Goal: Transaction & Acquisition: Purchase product/service

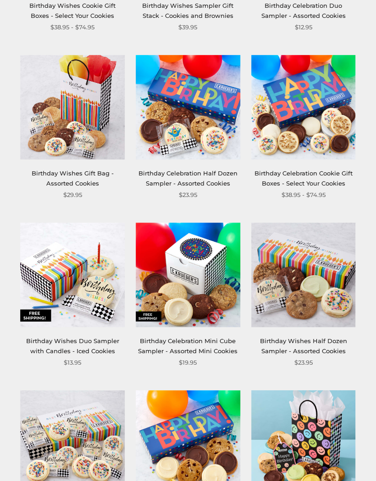
scroll to position [465, 0]
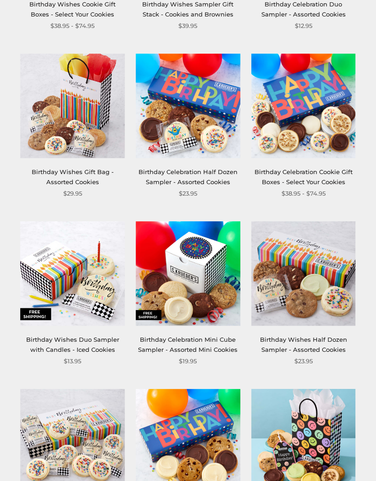
click at [99, 343] on link "Birthday Wishes Duo Sampler with Candles - Iced Cookies" at bounding box center [72, 344] width 93 height 17
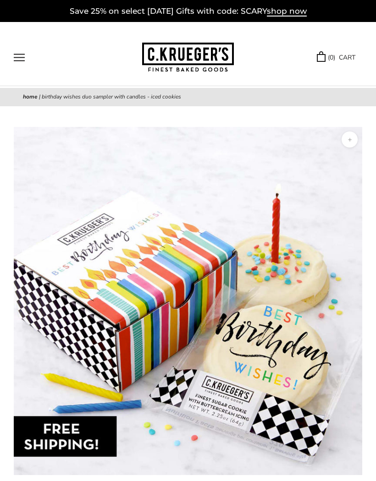
click at [205, 58] on img at bounding box center [188, 58] width 92 height 30
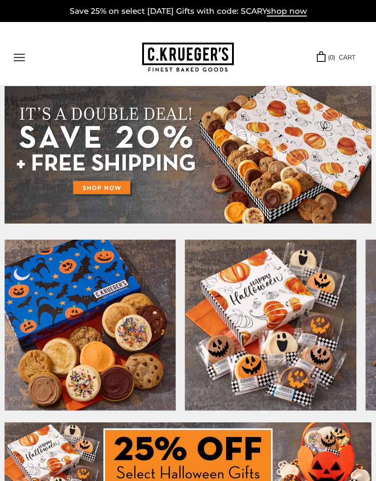
click at [23, 54] on button "Open navigation" at bounding box center [19, 58] width 11 height 8
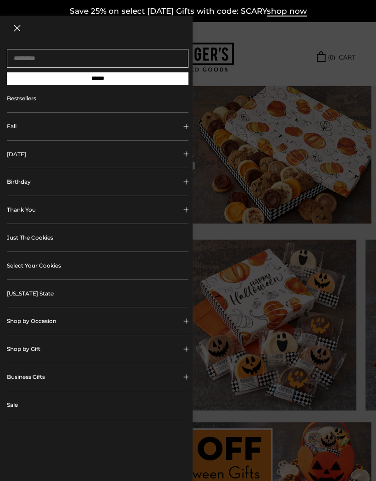
click at [50, 244] on link "Just The Cookies" at bounding box center [98, 238] width 182 height 28
click at [59, 267] on link "Select Your Cookies" at bounding box center [98, 266] width 182 height 28
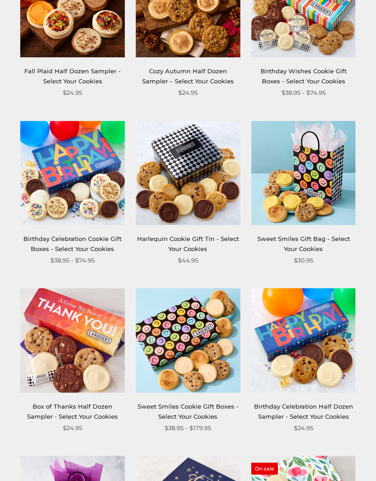
scroll to position [733, 0]
click at [302, 242] on link "Sweet Smiles Gift Bag - Select Your Cookies" at bounding box center [303, 244] width 93 height 17
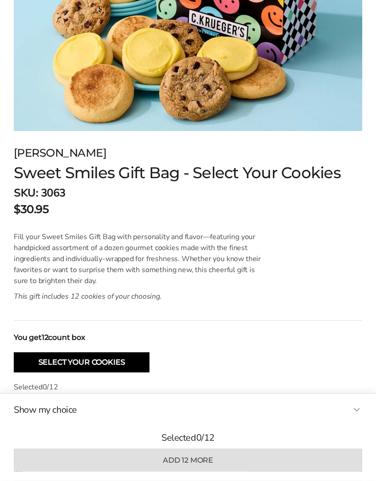
scroll to position [338, 0]
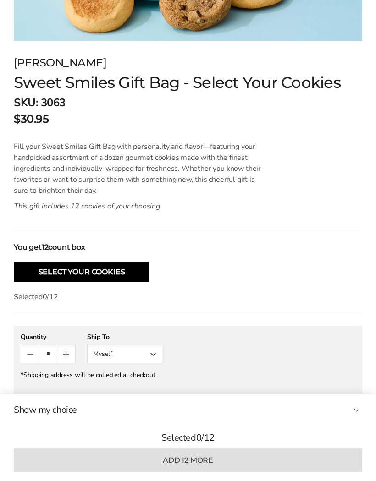
click at [124, 269] on button "Select Your Cookies" at bounding box center [82, 272] width 136 height 20
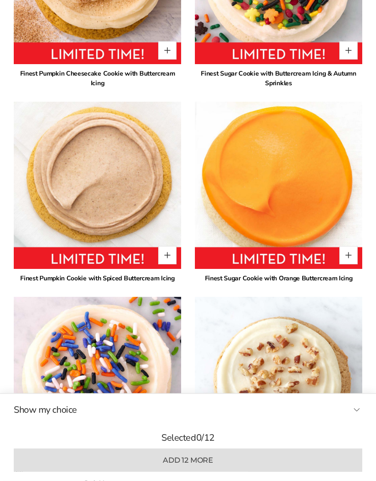
scroll to position [990, 0]
click at [355, 255] on button "Quantity button plus" at bounding box center [348, 255] width 18 height 18
type input "*"
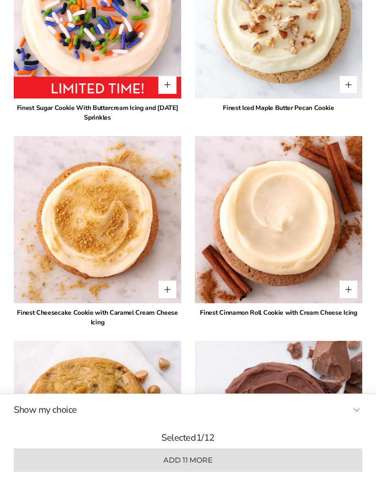
scroll to position [1356, 0]
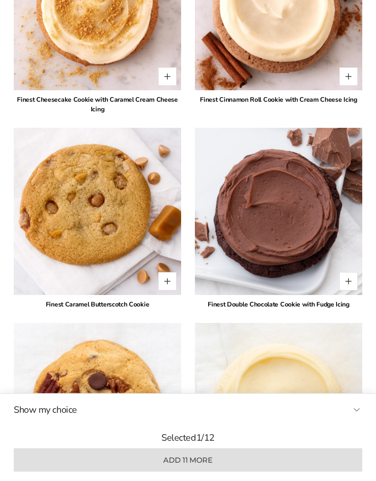
click at [351, 280] on button "Quantity button plus" at bounding box center [348, 282] width 18 height 18
type input "*"
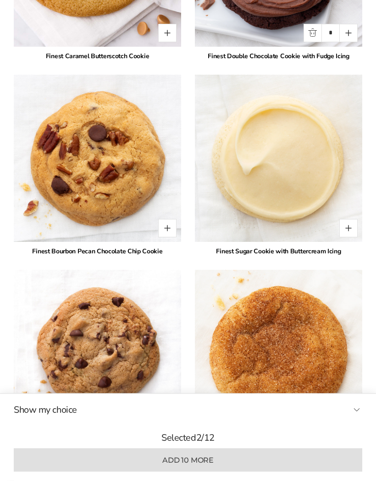
click at [349, 226] on button "Quantity button plus" at bounding box center [348, 229] width 18 height 18
type input "*"
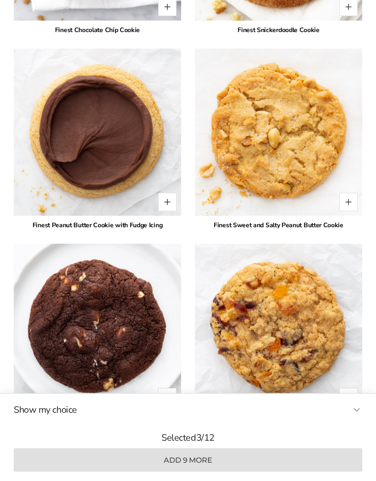
click at [167, 202] on button "Quantity button plus" at bounding box center [167, 202] width 18 height 18
type input "*"
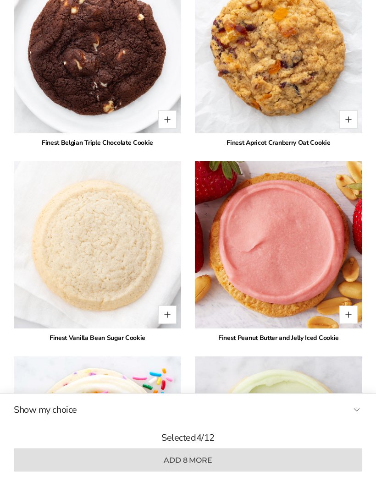
scroll to position [2511, 0]
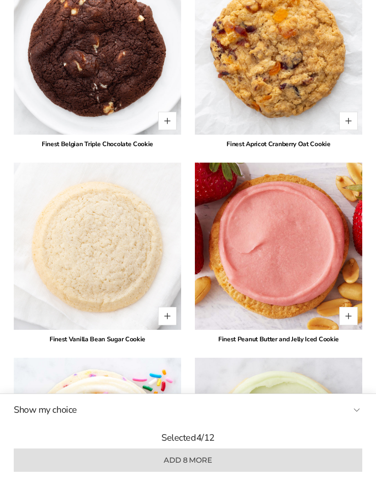
click at [346, 314] on button "Quantity button plus" at bounding box center [348, 316] width 18 height 18
type input "*"
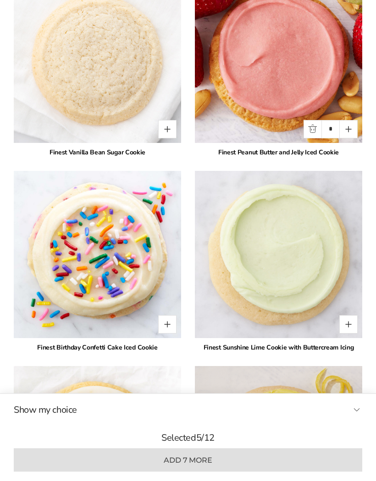
click at [348, 321] on button "Quantity button plus" at bounding box center [348, 325] width 18 height 18
type input "*"
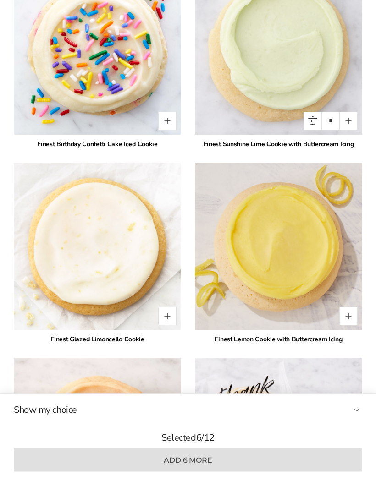
click at [346, 317] on button "Quantity button plus" at bounding box center [348, 317] width 18 height 18
type input "*"
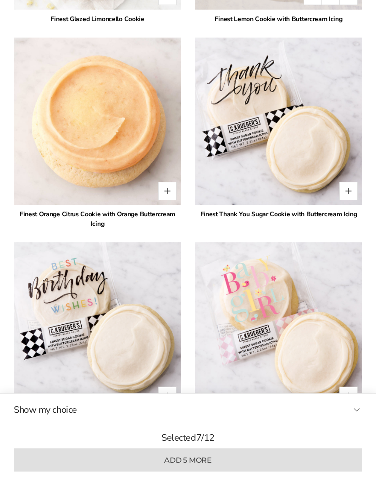
scroll to position [3222, 0]
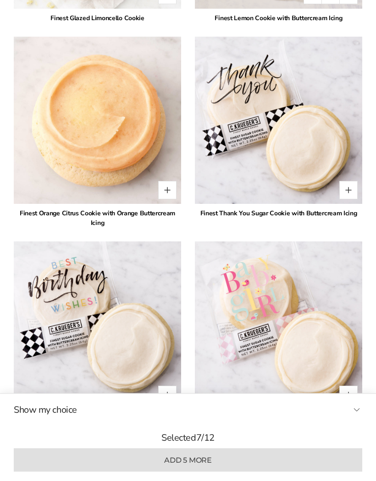
click at [168, 191] on button "Quantity button plus" at bounding box center [167, 191] width 18 height 18
type input "*"
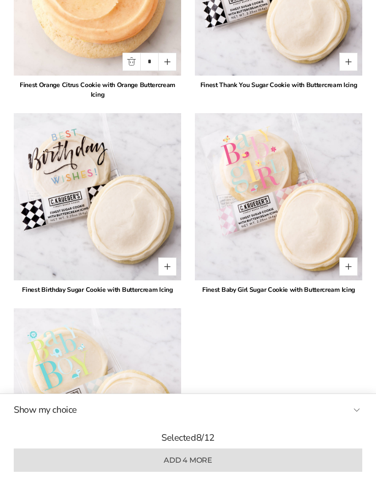
scroll to position [3349, 0]
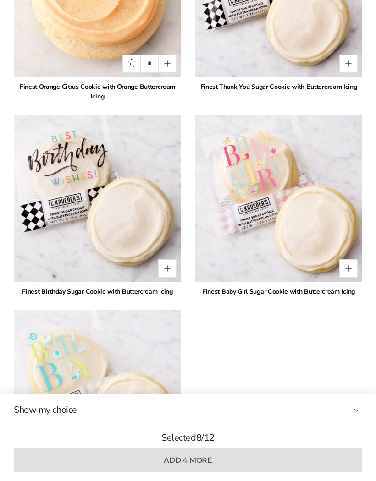
click at [165, 271] on button "Quantity button plus" at bounding box center [167, 268] width 18 height 18
type input "*"
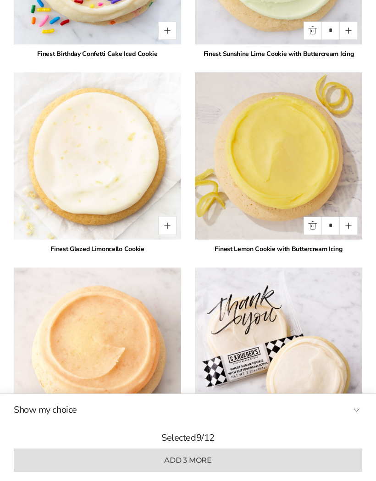
scroll to position [2990, 0]
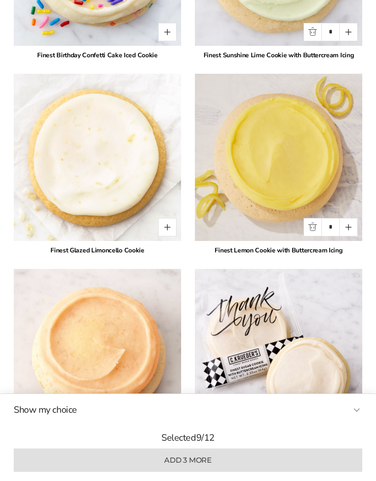
click at [173, 225] on button "Quantity button plus" at bounding box center [167, 227] width 18 height 18
type input "*"
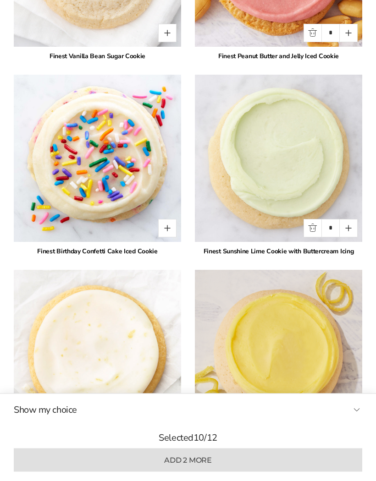
scroll to position [2794, 0]
click at [169, 225] on button "Quantity button plus" at bounding box center [167, 228] width 18 height 18
type input "*"
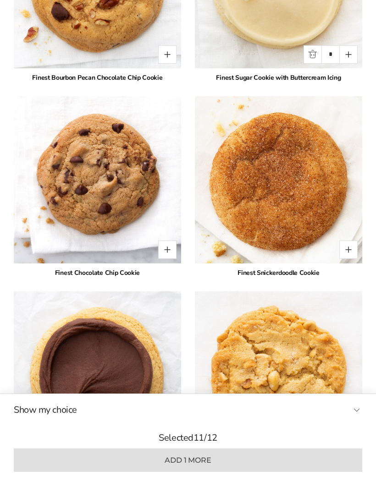
scroll to position [1991, 0]
click at [353, 245] on button "Quantity button plus" at bounding box center [348, 250] width 18 height 18
type input "*"
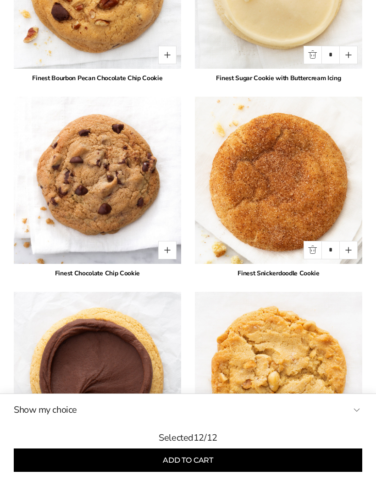
click at [235, 458] on button "Add to cart" at bounding box center [188, 460] width 348 height 23
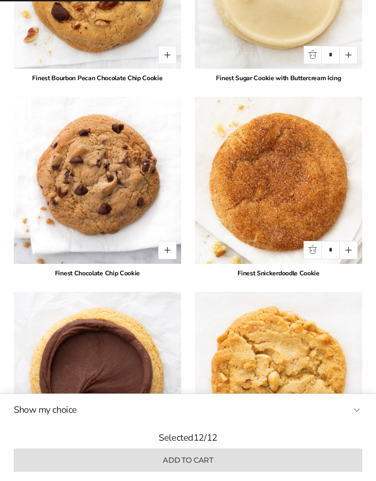
type input "*"
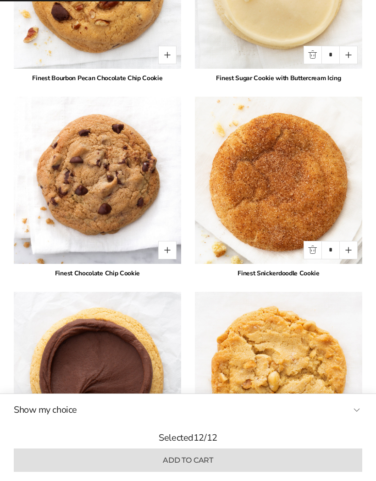
type input "*"
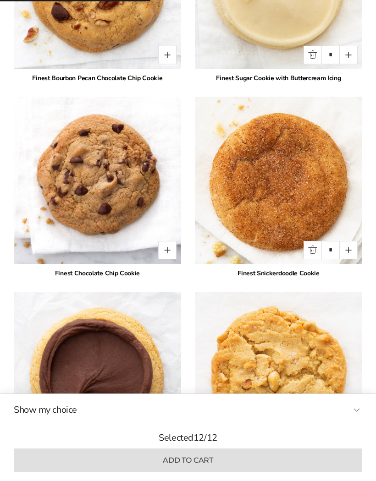
type input "*"
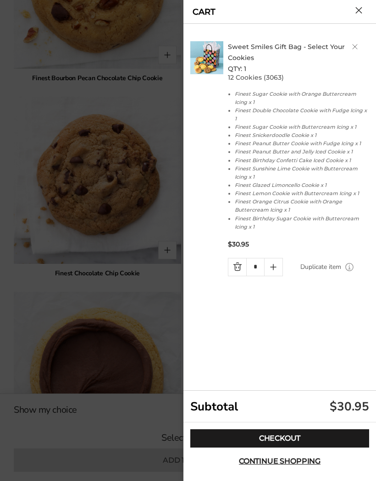
click at [283, 436] on link "Checkout" at bounding box center [279, 439] width 179 height 18
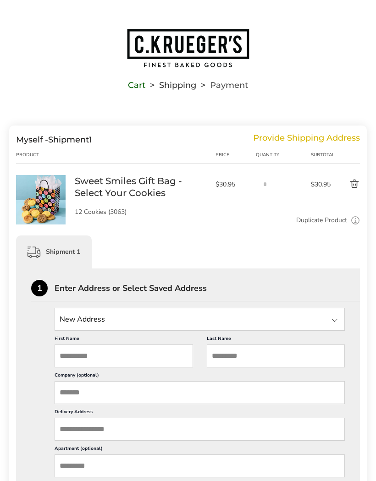
click at [146, 320] on input "State" at bounding box center [200, 319] width 290 height 23
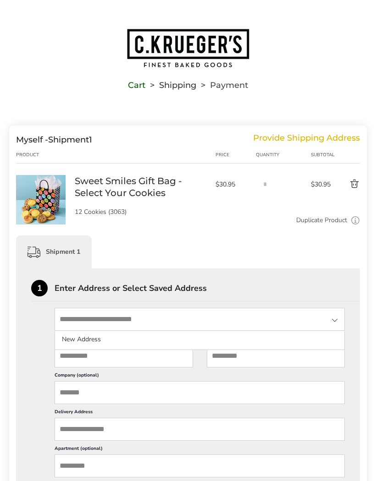
scroll to position [3, 0]
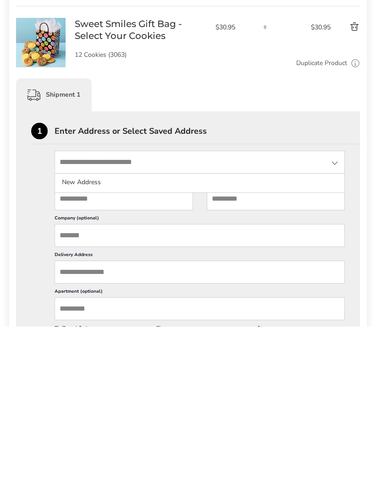
click at [102, 305] on input "State" at bounding box center [200, 316] width 290 height 23
click at [108, 329] on li "New Address" at bounding box center [199, 337] width 289 height 17
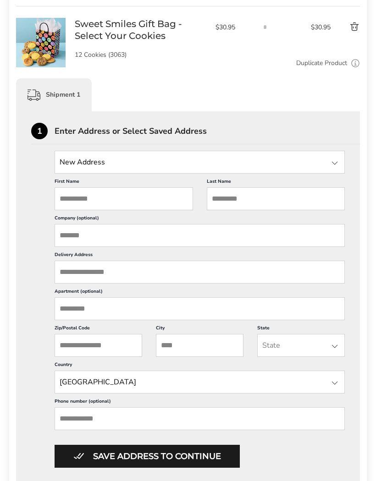
click at [113, 204] on input "First Name" at bounding box center [124, 198] width 138 height 23
click at [114, 197] on input "First Name" at bounding box center [124, 198] width 138 height 23
type input "******"
click at [237, 199] on input "Last Name" at bounding box center [276, 198] width 138 height 23
type input "********"
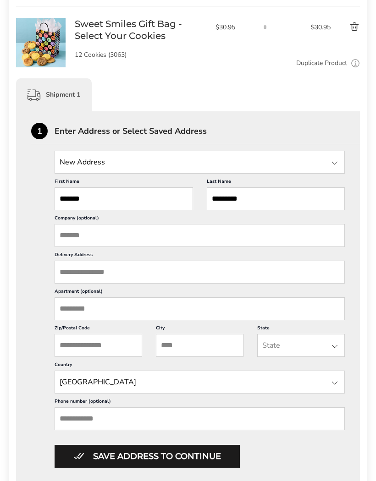
click at [106, 281] on input "Delivery Address" at bounding box center [200, 272] width 290 height 23
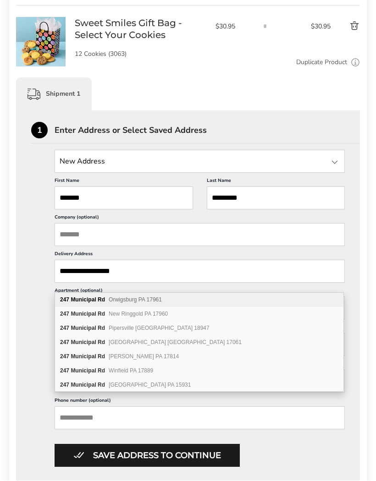
scroll to position [156, 0]
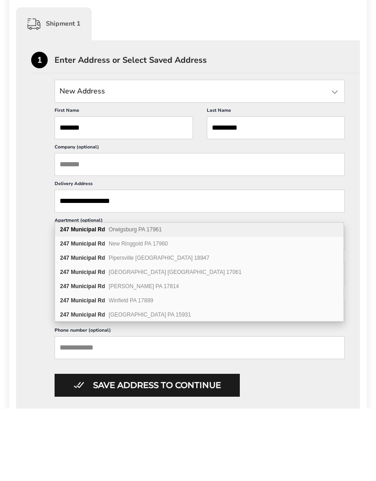
type input "**********"
click at [40, 307] on div "**********" at bounding box center [188, 310] width 314 height 317
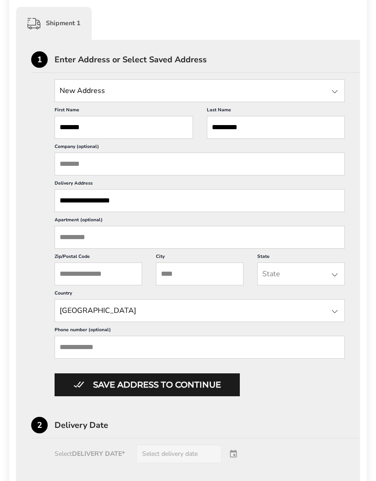
click at [121, 286] on input "Zip/Postal Code" at bounding box center [99, 274] width 88 height 23
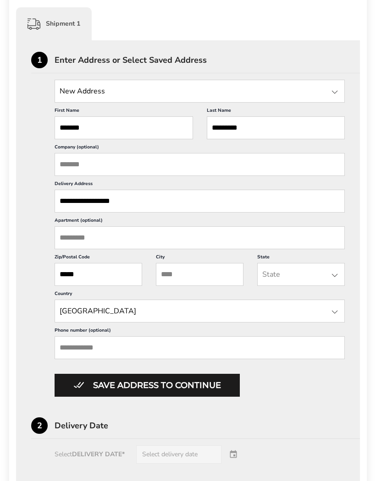
type input "*****"
click at [215, 282] on input "City" at bounding box center [200, 274] width 88 height 23
type input "*******"
click at [284, 286] on input "State" at bounding box center [301, 274] width 88 height 23
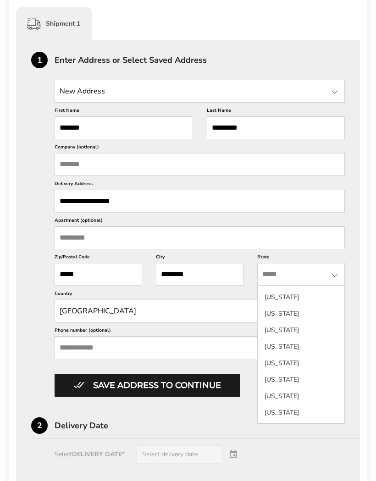
scroll to position [704, 0]
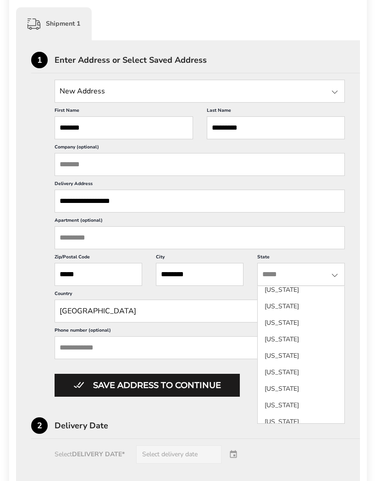
click at [299, 315] on li "[US_STATE]" at bounding box center [301, 306] width 87 height 17
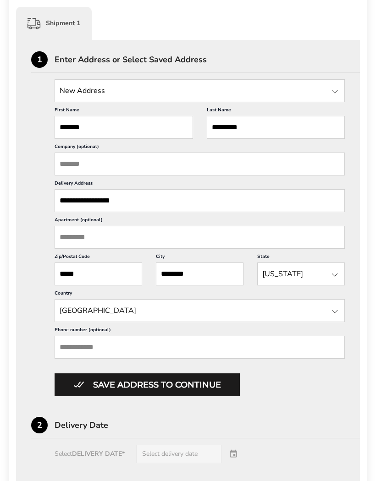
click at [190, 359] on input "Phone number (optional)" at bounding box center [200, 347] width 290 height 23
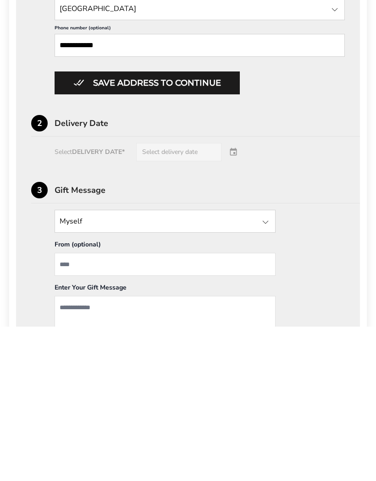
type input "**********"
click at [204, 298] on div "Select DELIVERY DATE* Select delivery date" at bounding box center [188, 307] width 314 height 18
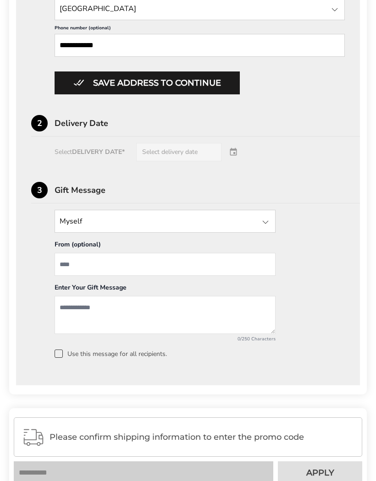
click at [238, 161] on div "Select DELIVERY DATE* Select delivery date" at bounding box center [188, 152] width 314 height 18
click at [207, 161] on div "Select DELIVERY DATE* Select delivery date" at bounding box center [188, 152] width 314 height 18
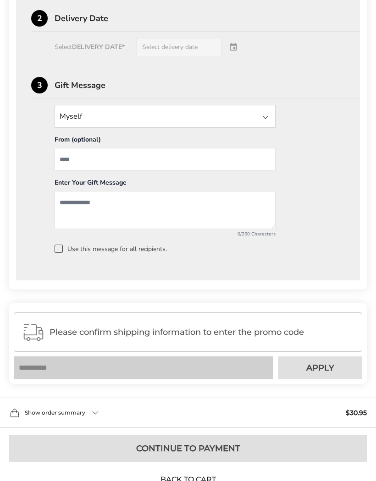
scroll to position [657, 0]
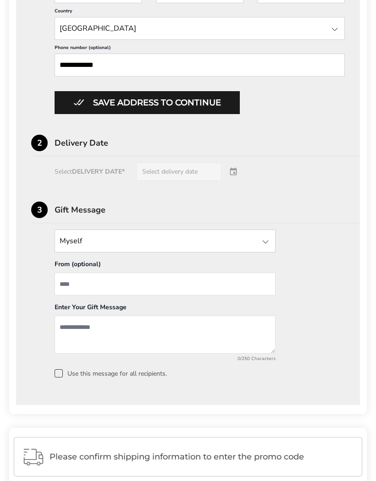
click at [208, 115] on button "Save address to continue" at bounding box center [147, 103] width 185 height 23
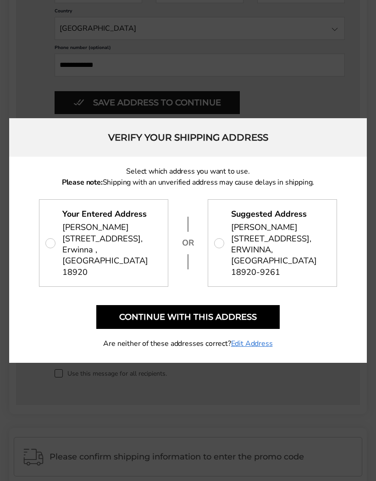
click at [231, 314] on button "Continue with this address" at bounding box center [187, 317] width 183 height 24
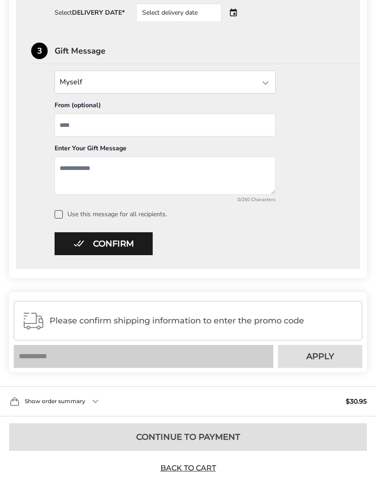
scroll to position [389, 0]
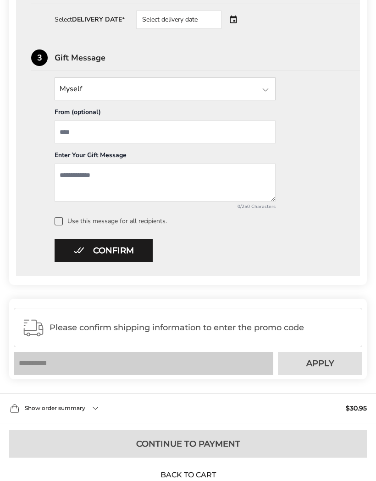
click at [117, 252] on button "Confirm" at bounding box center [104, 250] width 98 height 23
click at [199, 182] on textarea "Add a message" at bounding box center [165, 183] width 221 height 38
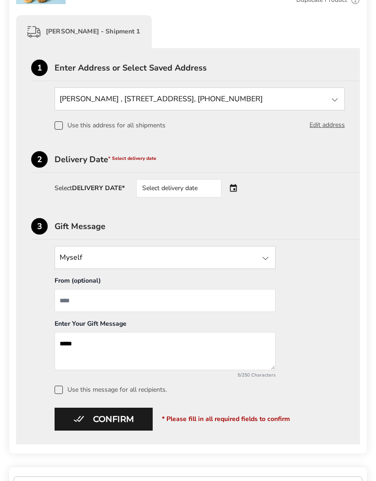
scroll to position [214, 0]
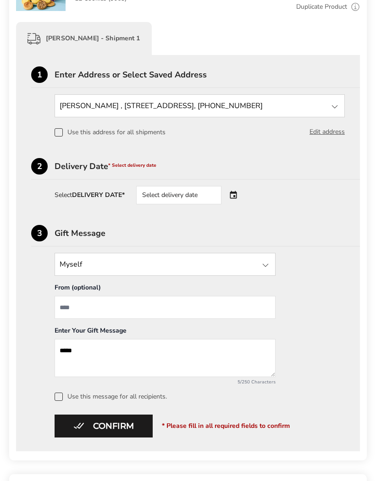
type textarea "*****"
click at [61, 136] on span at bounding box center [59, 132] width 8 height 8
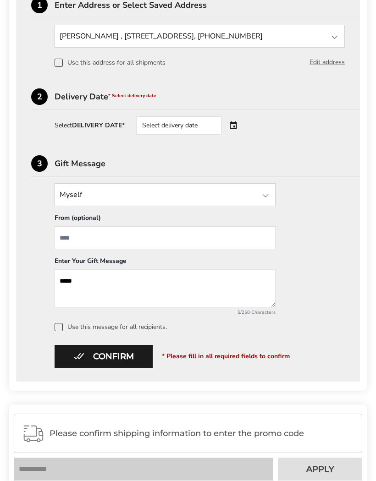
scroll to position [283, 0]
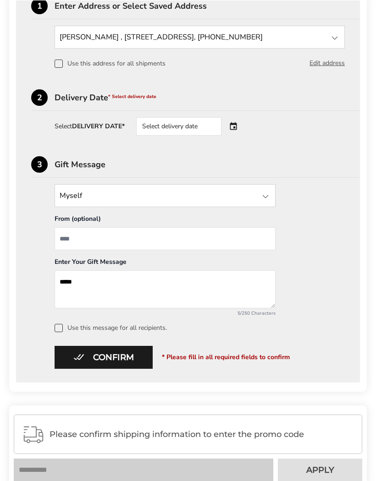
click at [119, 358] on button "Confirm" at bounding box center [104, 357] width 98 height 23
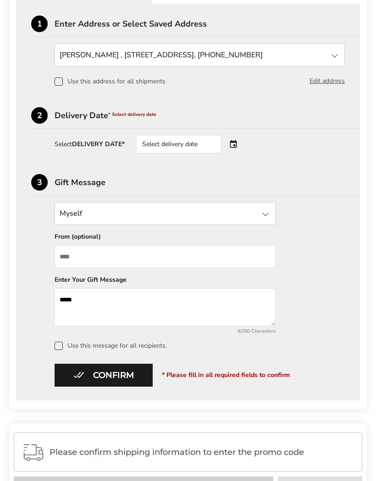
scroll to position [264, 0]
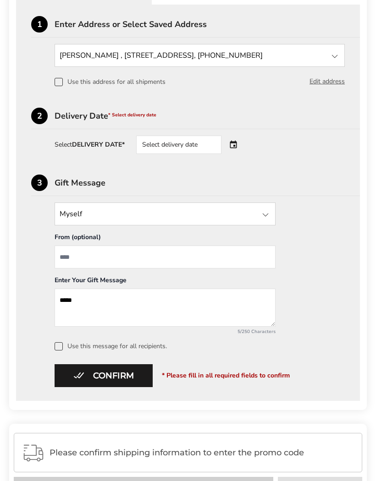
click at [207, 147] on div "Select delivery date" at bounding box center [178, 145] width 85 height 18
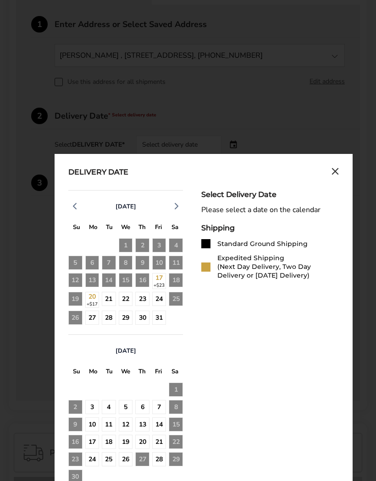
click at [111, 301] on div "21" at bounding box center [109, 299] width 14 height 14
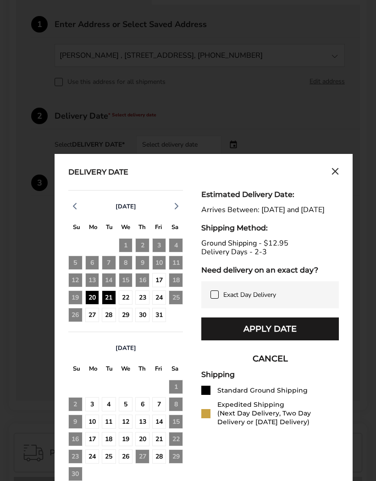
click at [281, 338] on button "Apply Date" at bounding box center [270, 329] width 138 height 23
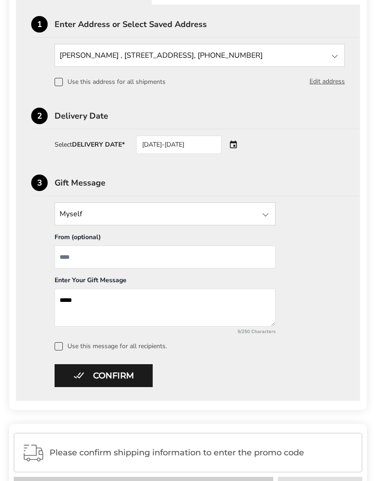
click at [131, 380] on button "Confirm" at bounding box center [104, 375] width 98 height 23
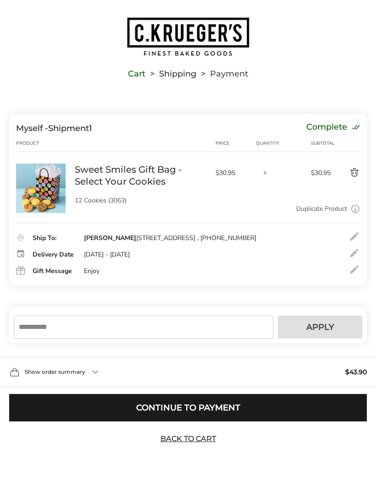
scroll to position [27, 0]
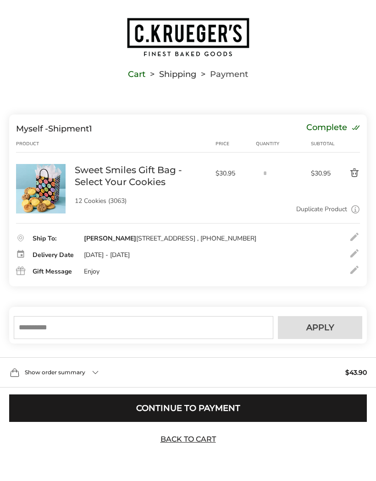
click at [228, 407] on button "Continue to Payment" at bounding box center [188, 409] width 358 height 28
